Goal: Task Accomplishment & Management: Manage account settings

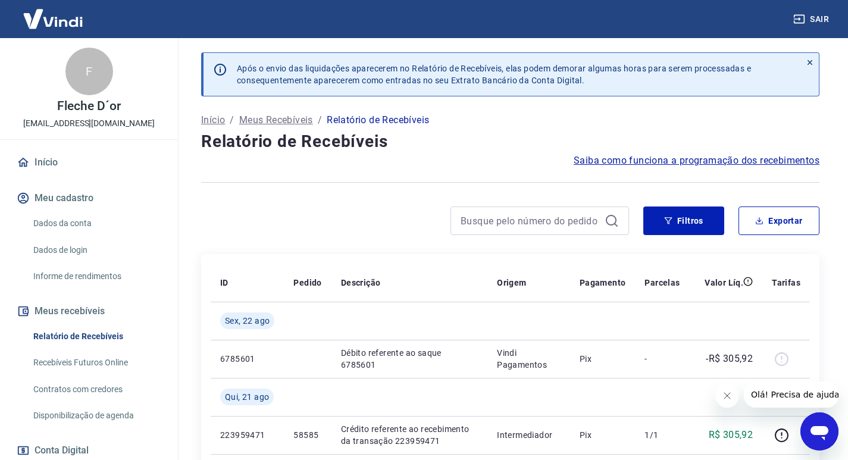
scroll to position [119, 0]
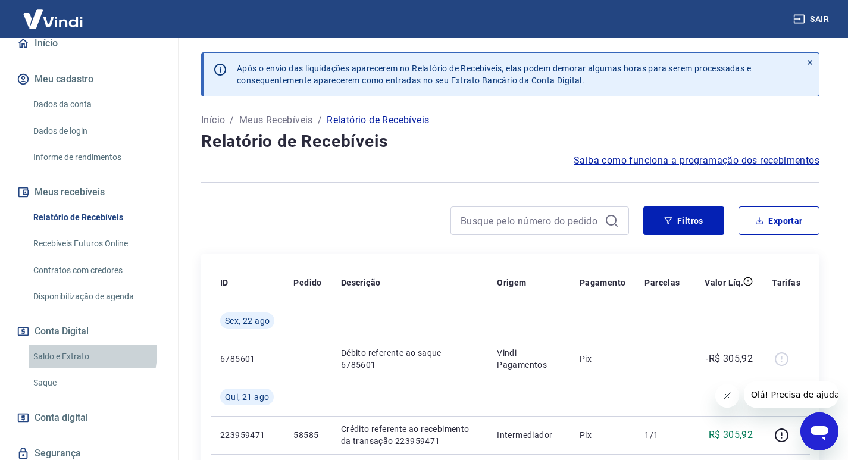
click at [83, 354] on link "Saldo e Extrato" at bounding box center [96, 357] width 135 height 24
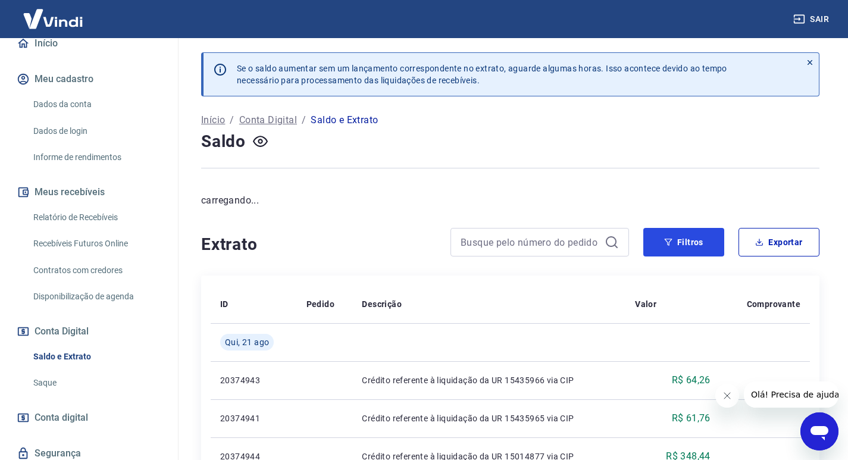
click at [700, 241] on button "Filtros" at bounding box center [684, 242] width 81 height 29
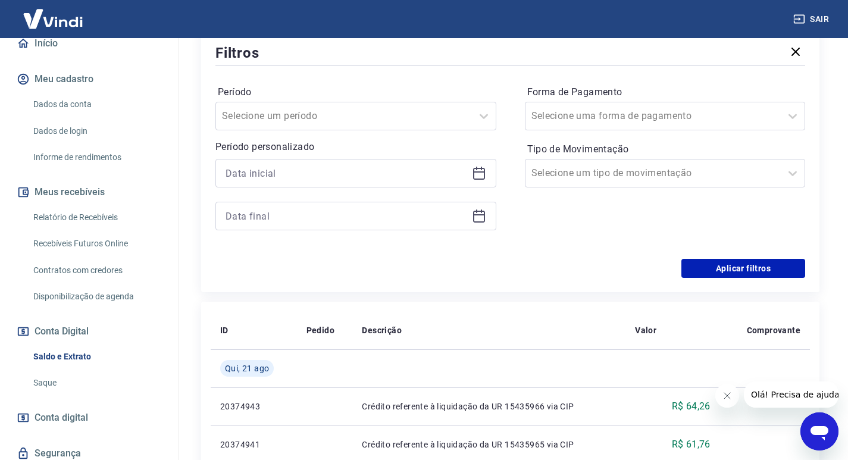
scroll to position [286, 0]
click at [471, 174] on div at bounding box center [356, 173] width 281 height 29
click at [485, 176] on icon at bounding box center [479, 174] width 12 height 12
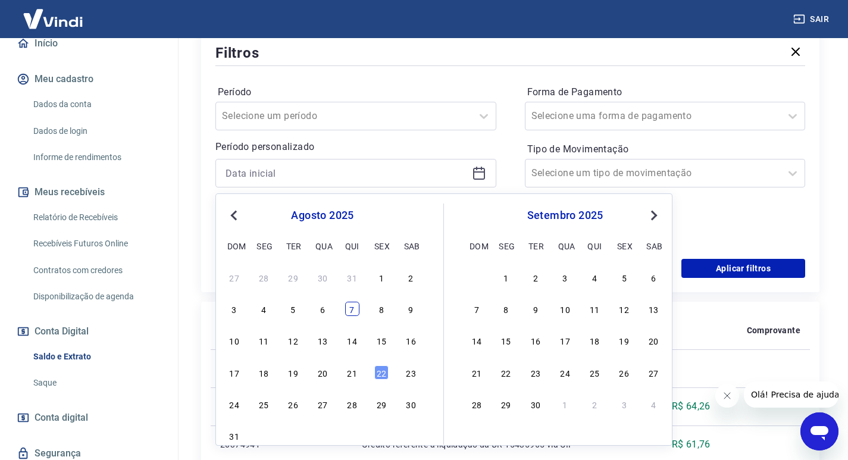
click at [352, 307] on div "7" at bounding box center [352, 309] width 14 height 14
type input "[DATE]"
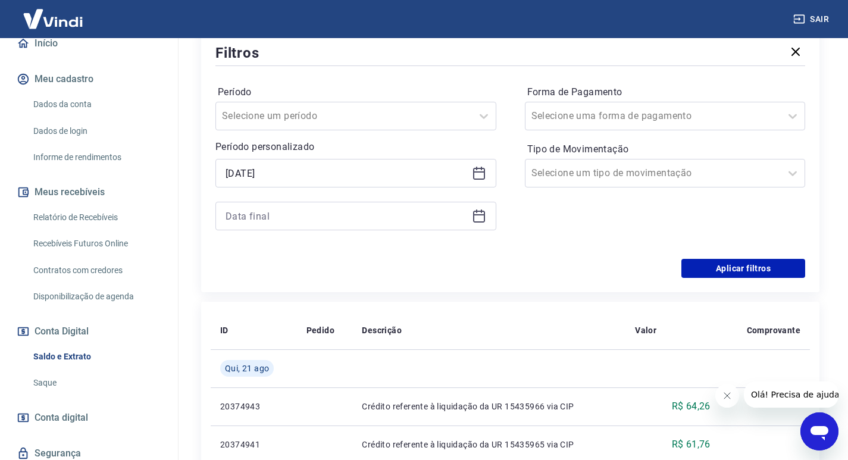
click at [478, 220] on icon at bounding box center [479, 216] width 14 height 14
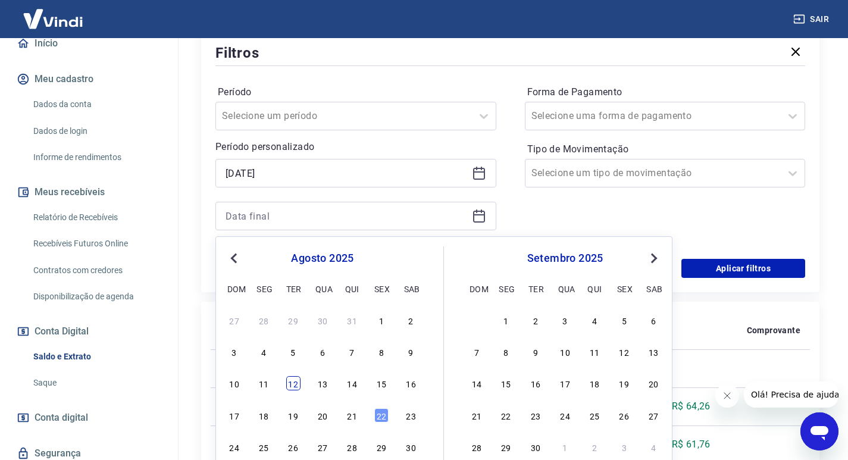
click at [298, 377] on div "12" at bounding box center [293, 383] width 14 height 14
type input "[DATE]"
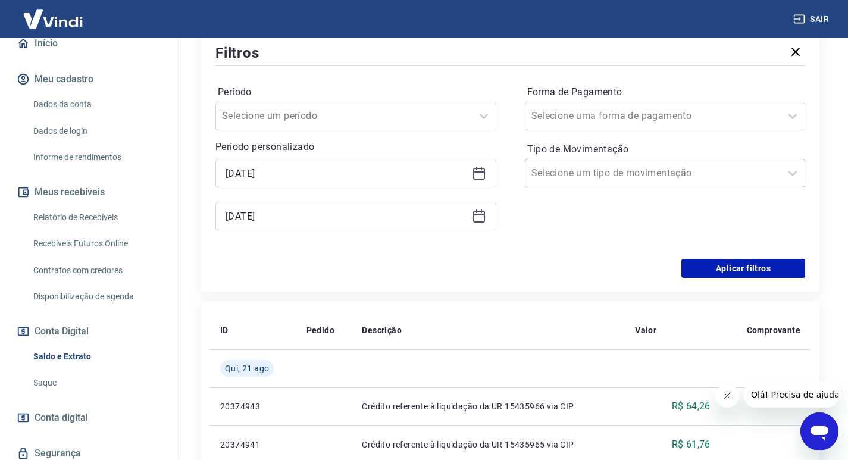
click at [651, 178] on div at bounding box center [654, 173] width 244 height 17
click at [738, 272] on button "Aplicar filtros" at bounding box center [744, 268] width 124 height 19
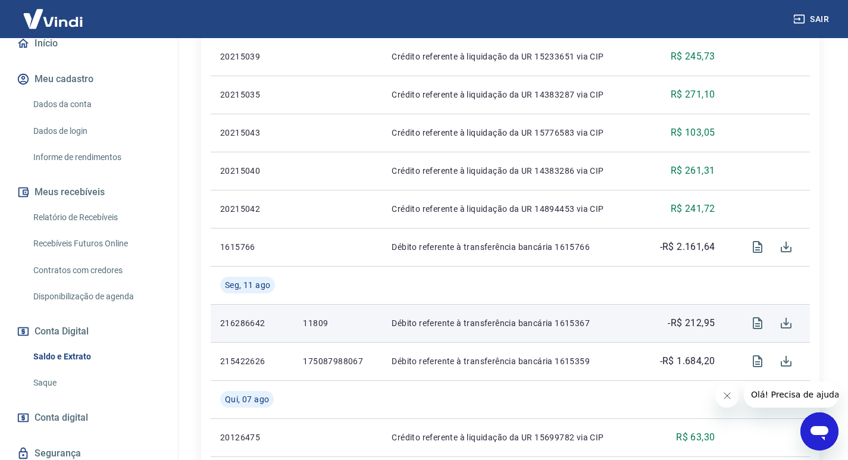
scroll to position [901, 0]
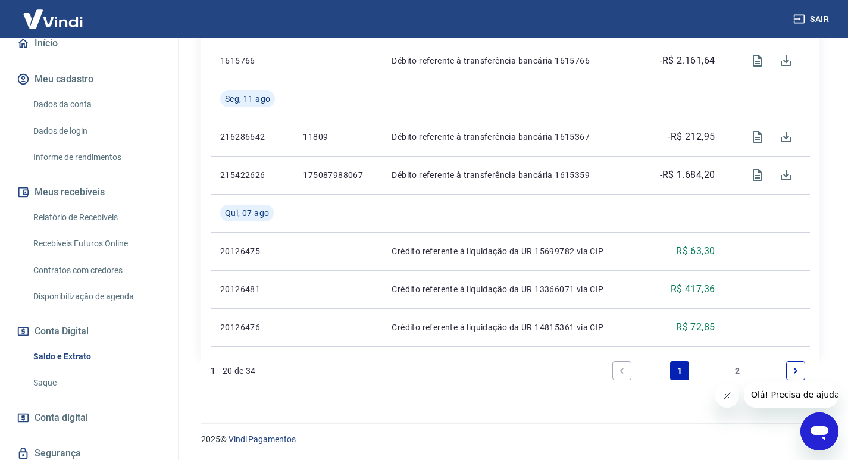
click at [738, 373] on link "2" at bounding box center [738, 370] width 19 height 19
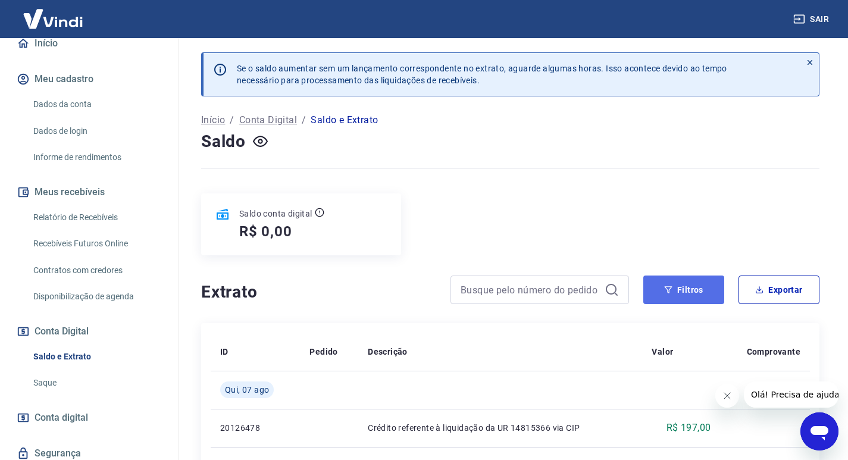
click at [662, 294] on button "Filtros" at bounding box center [684, 290] width 81 height 29
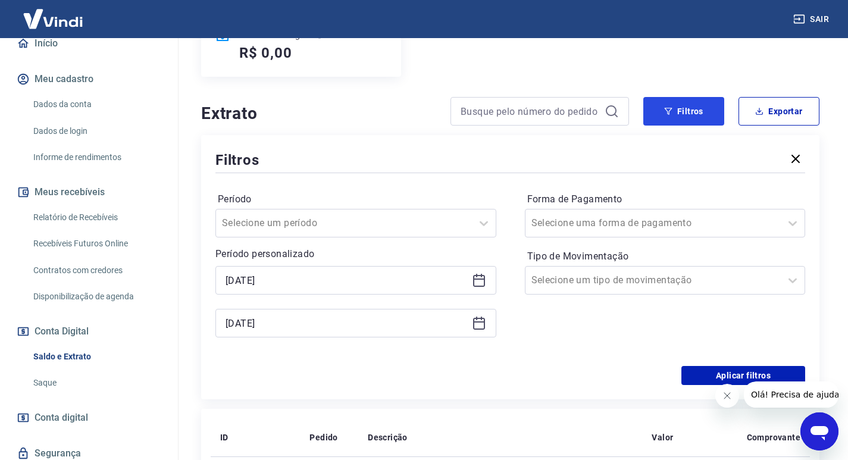
scroll to position [60, 0]
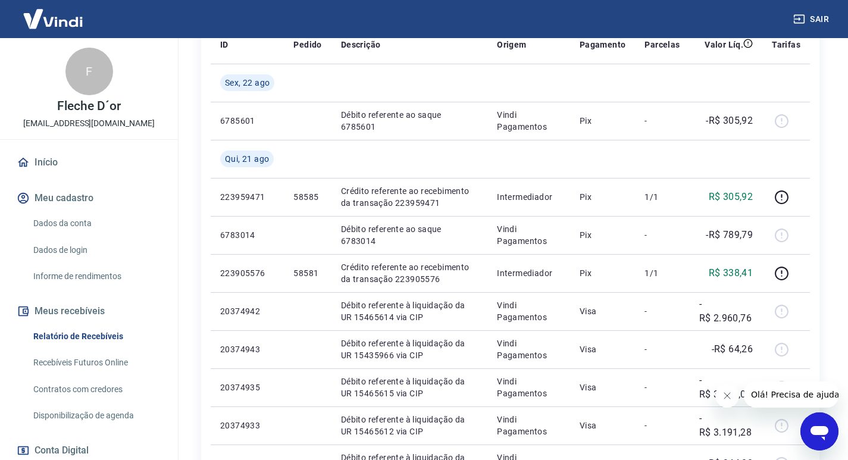
scroll to position [119, 0]
